Goal: Transaction & Acquisition: Register for event/course

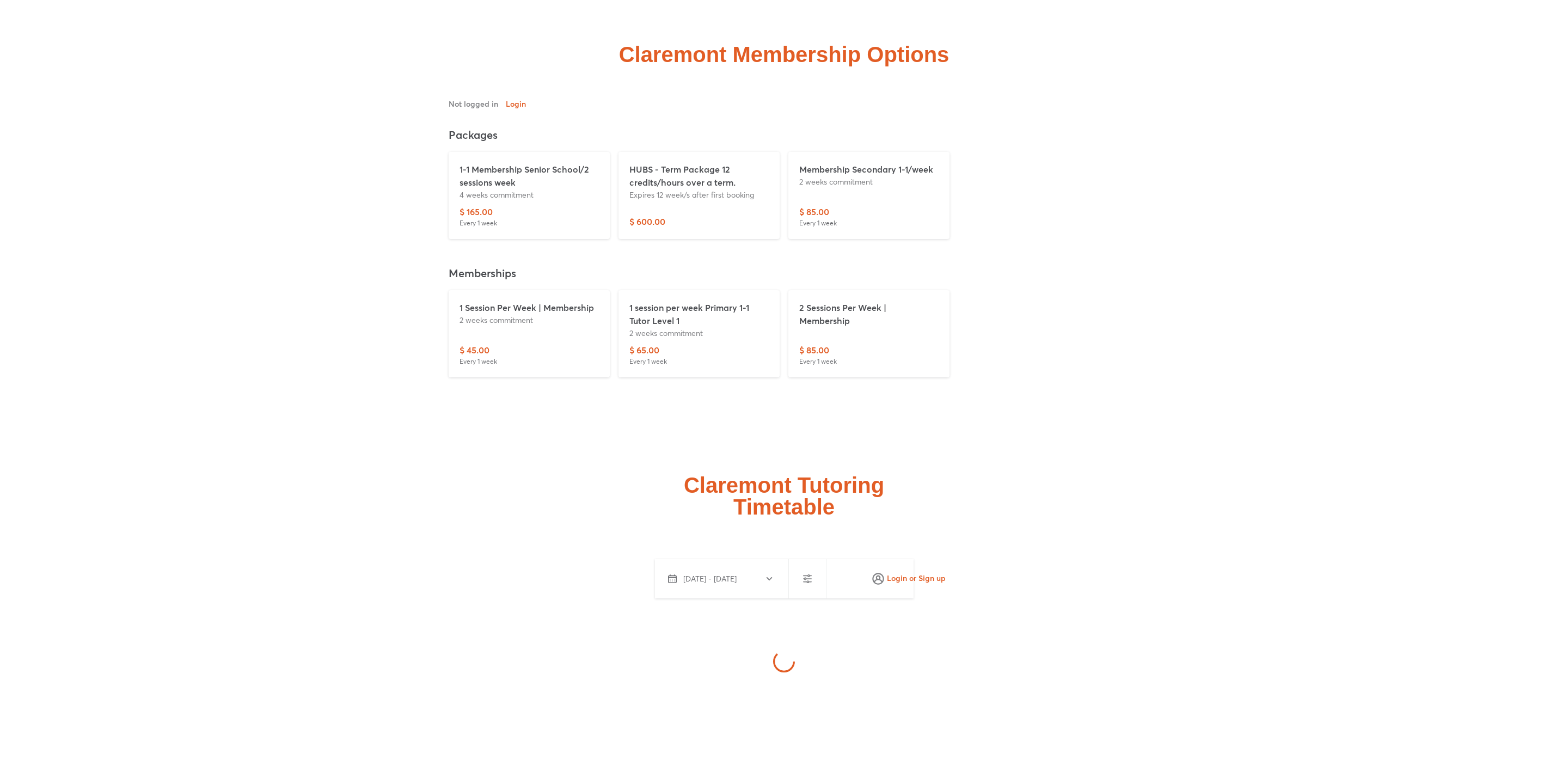
scroll to position [2973, 0]
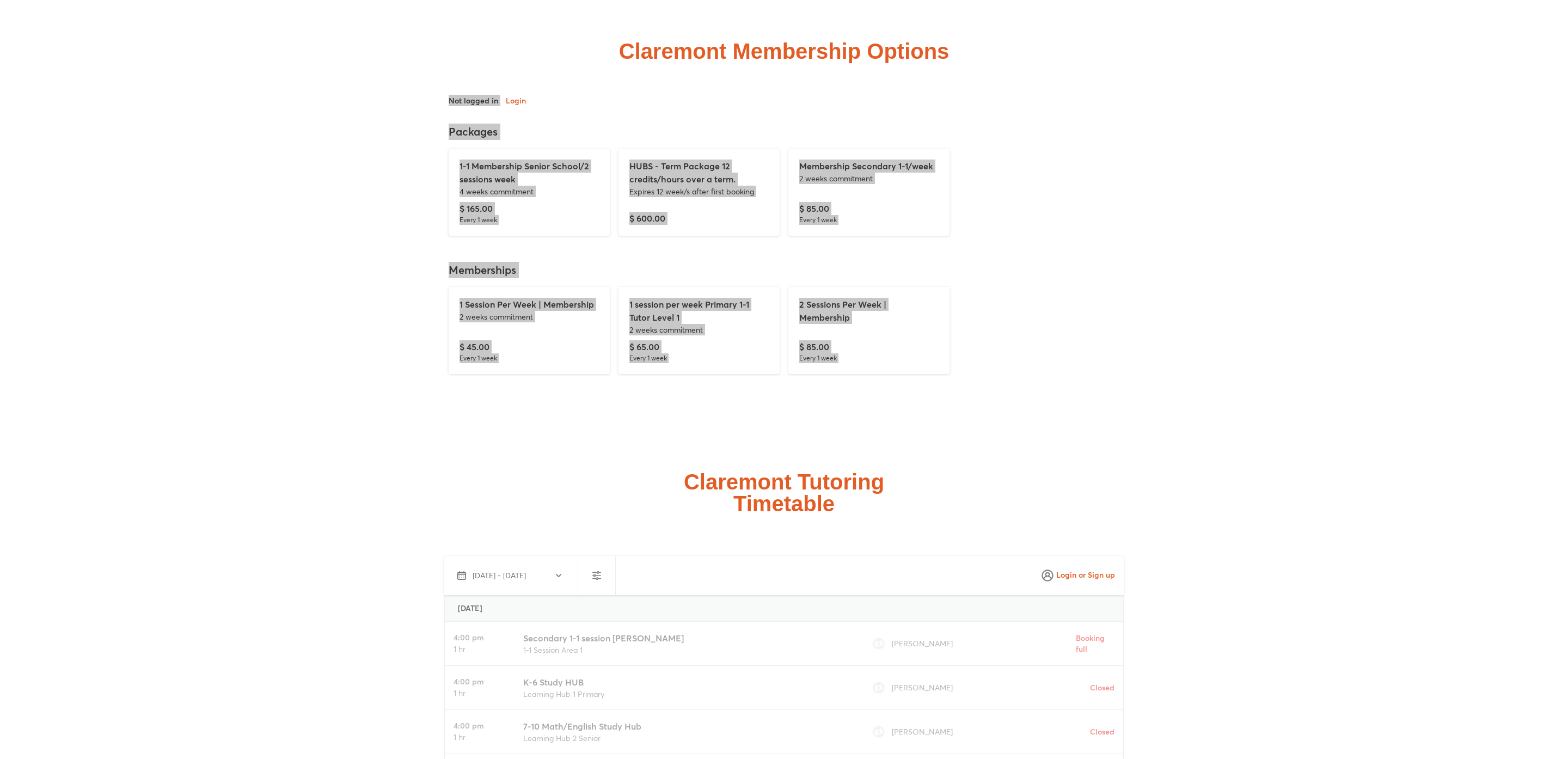
drag, startPoint x: 1001, startPoint y: 384, endPoint x: 583, endPoint y: 416, distance: 419.2
click at [475, 143] on div at bounding box center [784, 247] width 871 height 305
click at [521, 402] on div "Claremont Membership Options" at bounding box center [784, 220] width 871 height 501
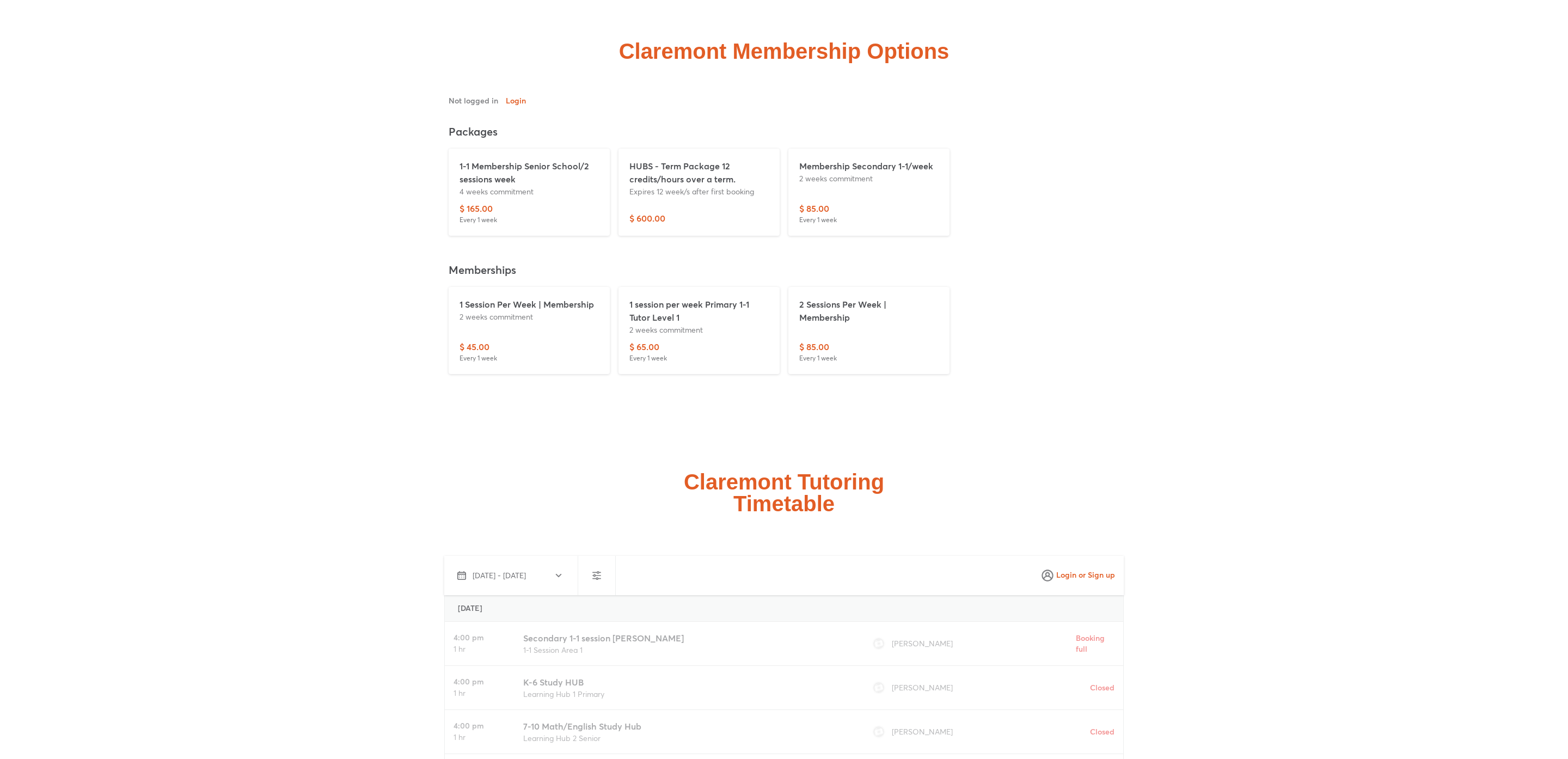
click at [583, 416] on div "Claremont Membership Options" at bounding box center [784, 220] width 871 height 501
drag, startPoint x: 412, startPoint y: 157, endPoint x: 935, endPoint y: 206, distance: 525.3
click at [935, 206] on div "Not logged in Login Log out Packages 1-1 Membership Senior School/2 sessions we…" at bounding box center [784, 236] width 871 height 284
click at [986, 167] on div "1-1 Membership Senior School/2 sessions week 4 weeks commitment $ 165.00 Every …" at bounding box center [784, 192] width 680 height 95
drag, startPoint x: 700, startPoint y: 228, endPoint x: 621, endPoint y: 154, distance: 108.2
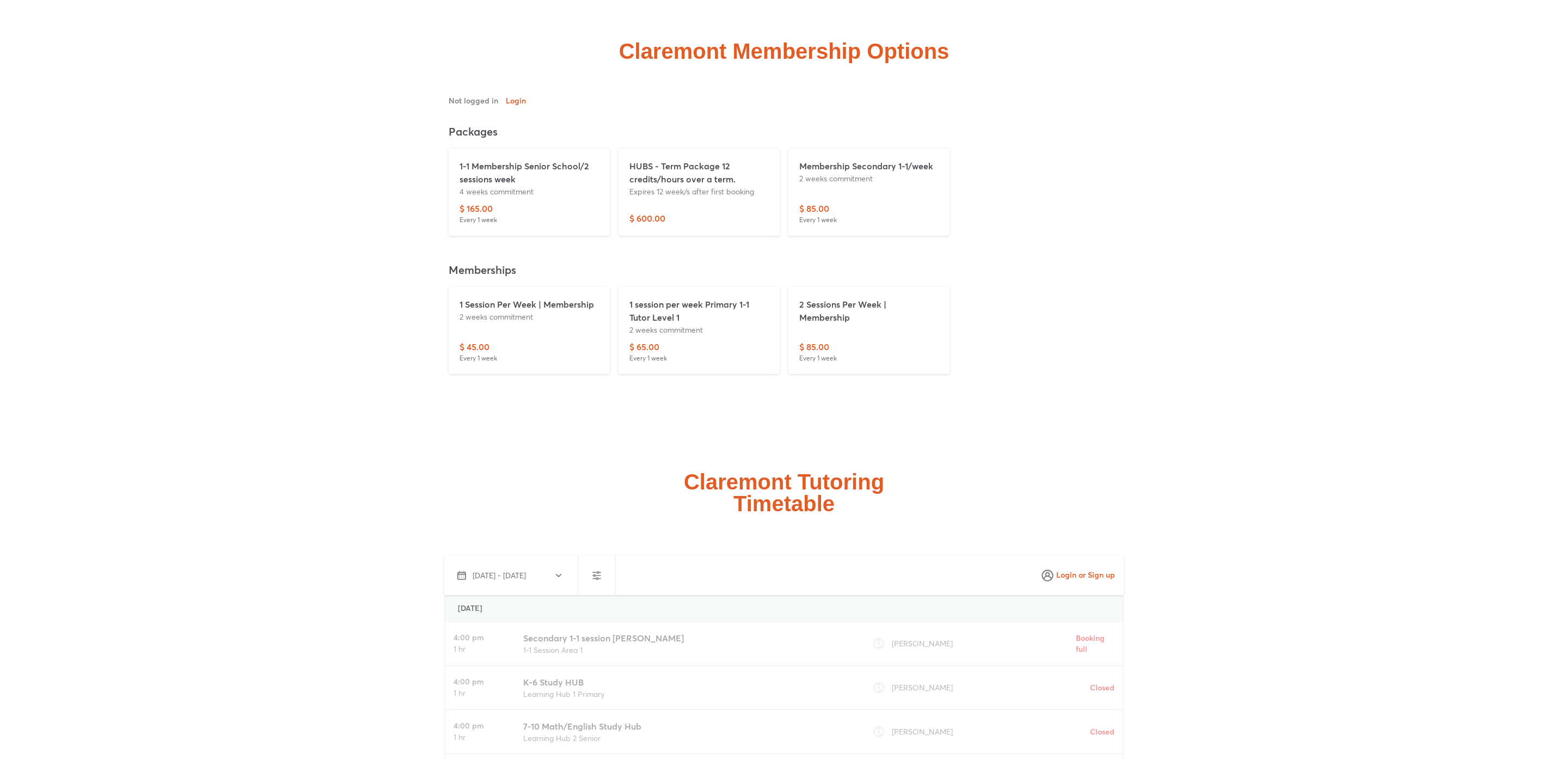
click at [621, 154] on div "HUBS - Term Package 12 credits/hours over a term. Expires 12 week/s after first…" at bounding box center [699, 193] width 161 height 87
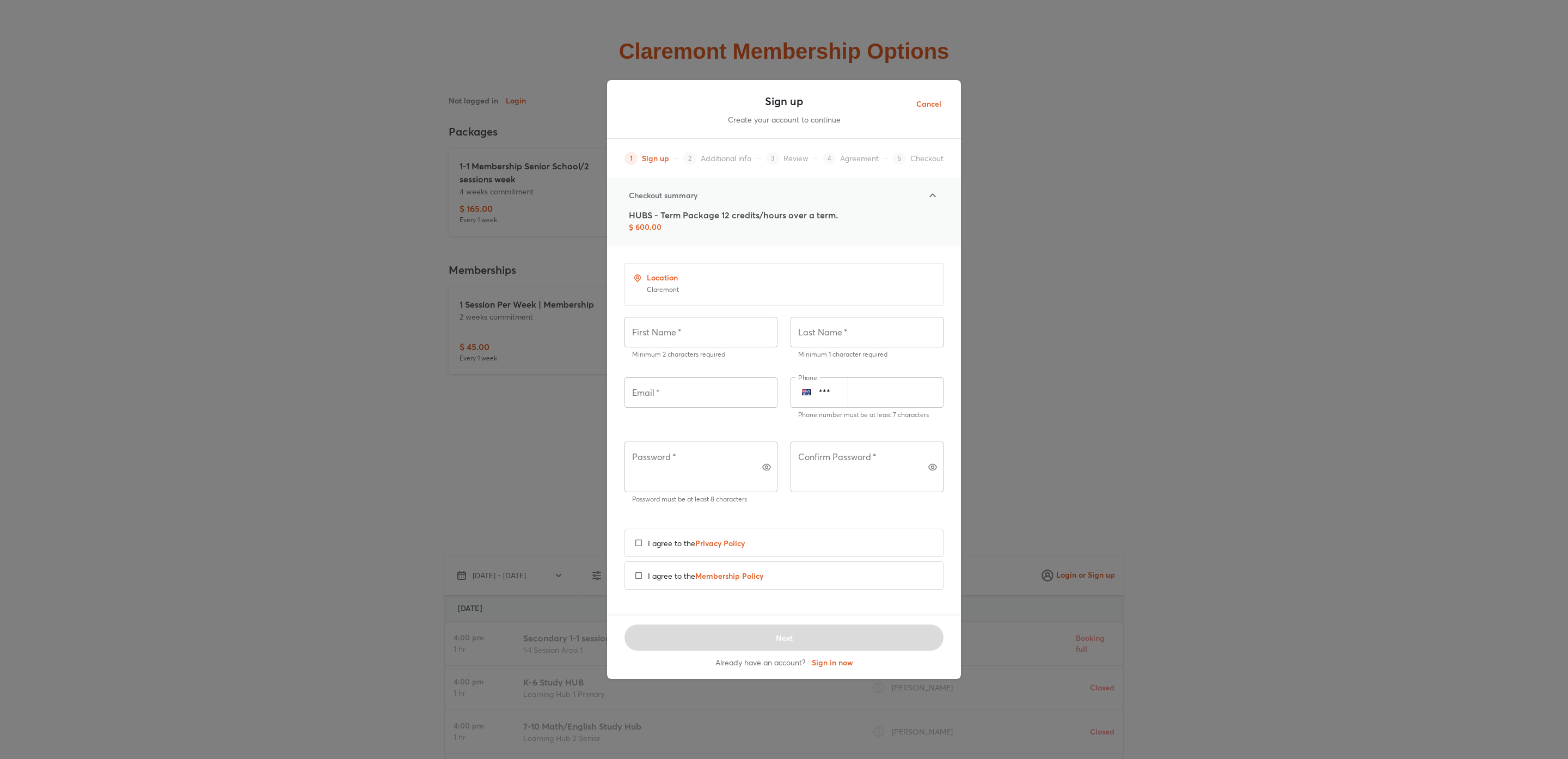
click at [720, 177] on div "1 Sign up 2 Additional info 3 Review 4 Agreement 5 Checkout" at bounding box center [784, 158] width 354 height 39
click at [925, 111] on span "Cancel" at bounding box center [929, 104] width 25 height 14
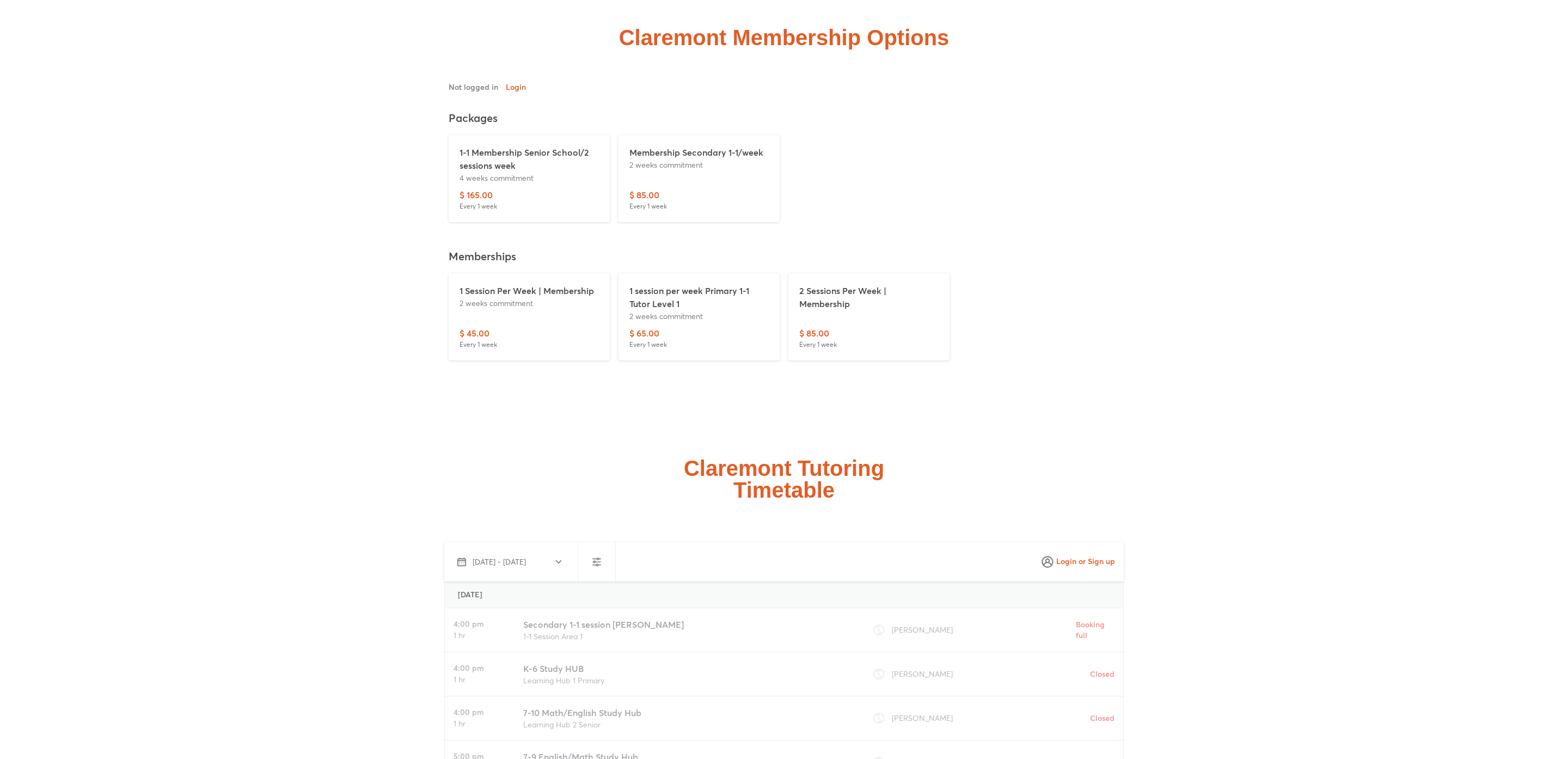
scroll to position [2901, 0]
